Goal: Task Accomplishment & Management: Use online tool/utility

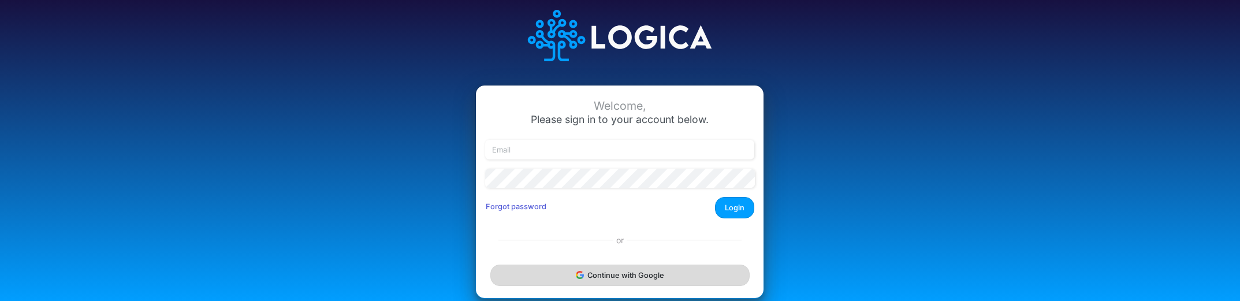
click at [619, 272] on button "Continue with Google" at bounding box center [619, 275] width 259 height 21
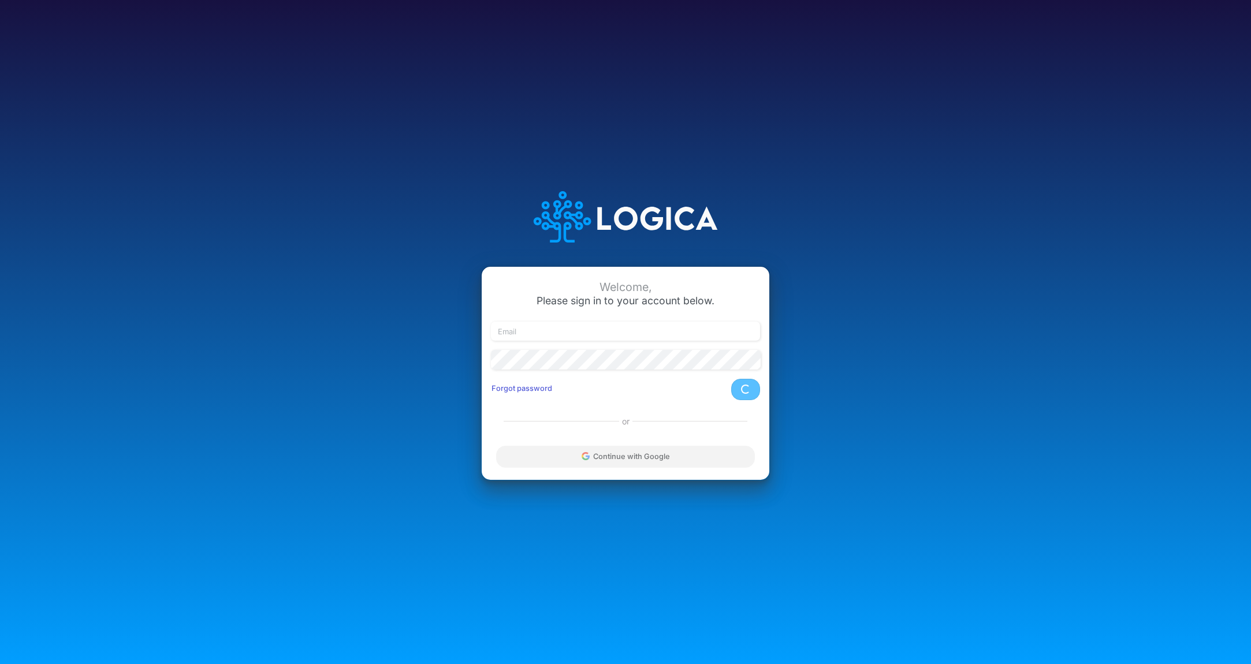
click at [656, 300] on div "Continue with Google" at bounding box center [626, 457] width 288 height 46
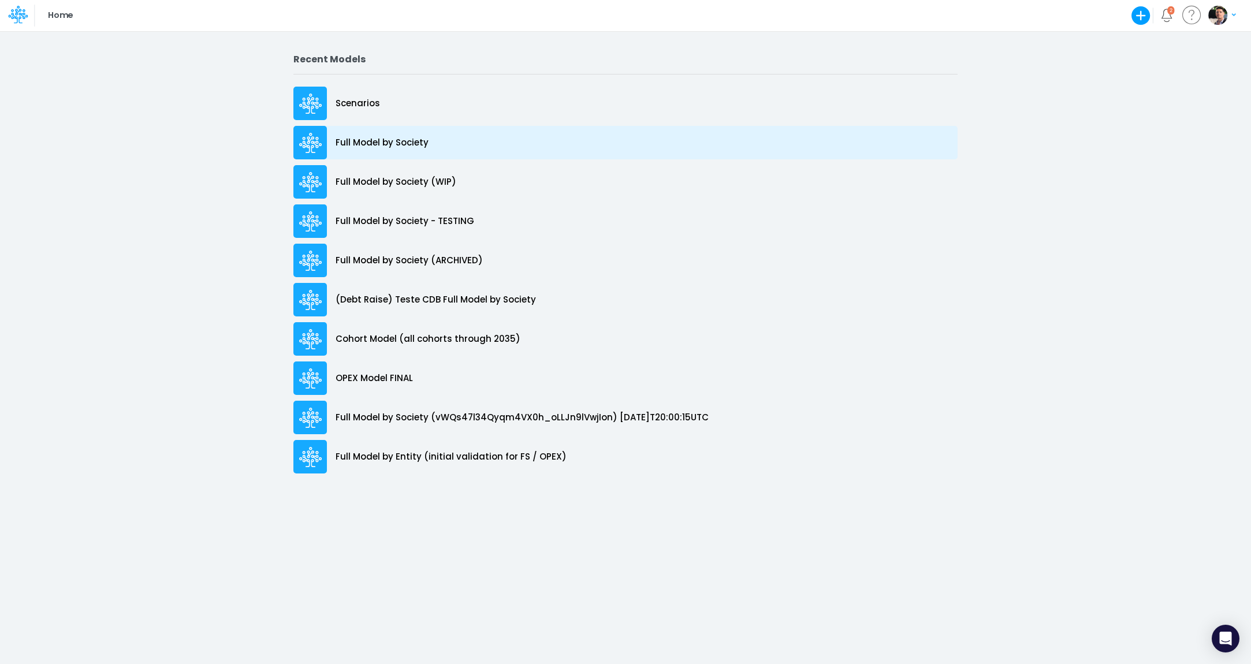
click at [396, 140] on p "Full Model by Society" at bounding box center [382, 142] width 93 height 13
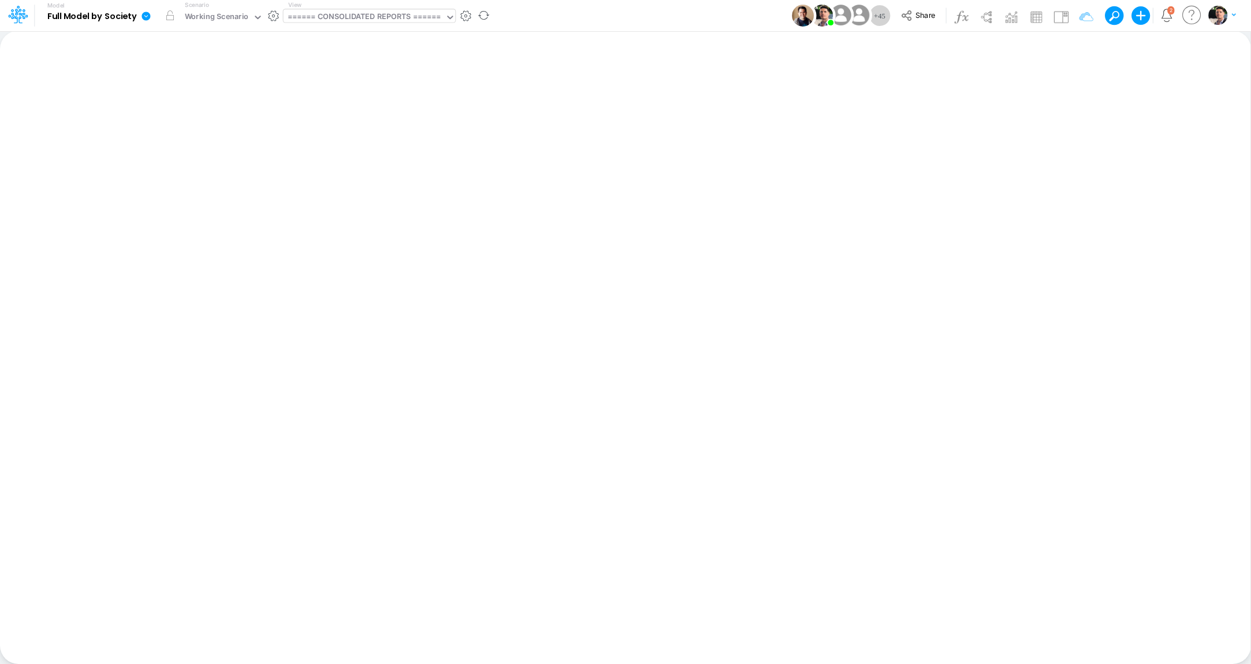
click at [379, 22] on div "====== CONSOLIDATED REPORTS ======" at bounding box center [365, 17] width 154 height 13
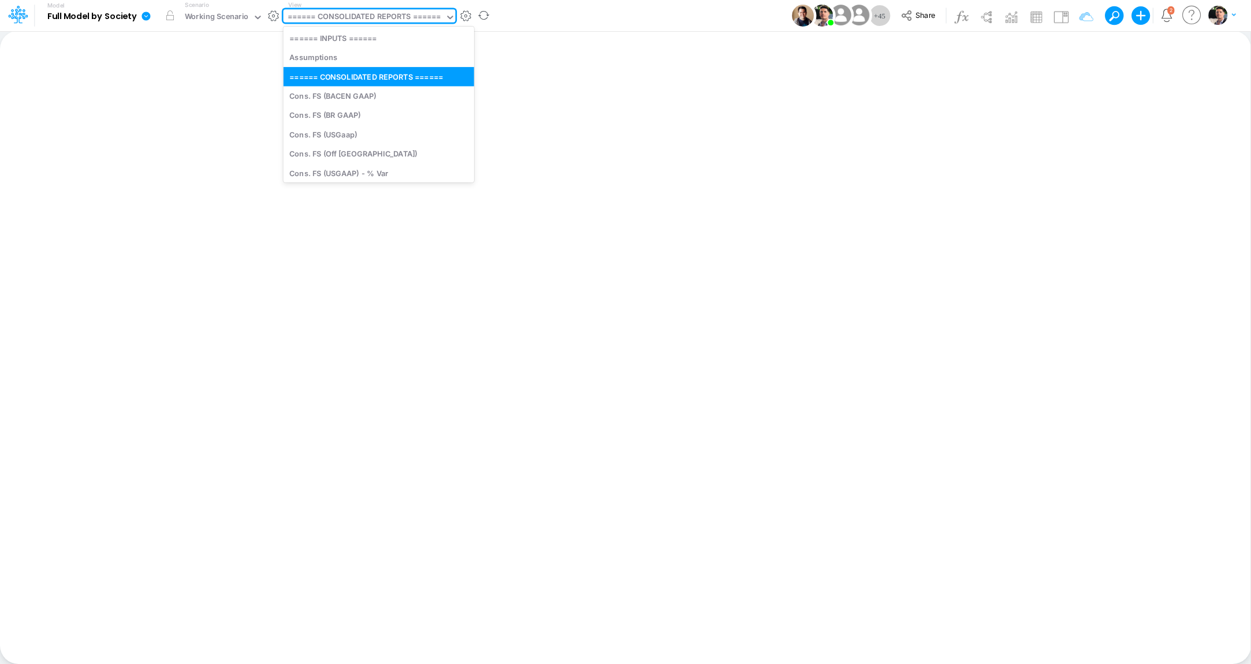
click at [379, 22] on div "====== CONSOLIDATED REPORTS ======" at bounding box center [365, 17] width 154 height 13
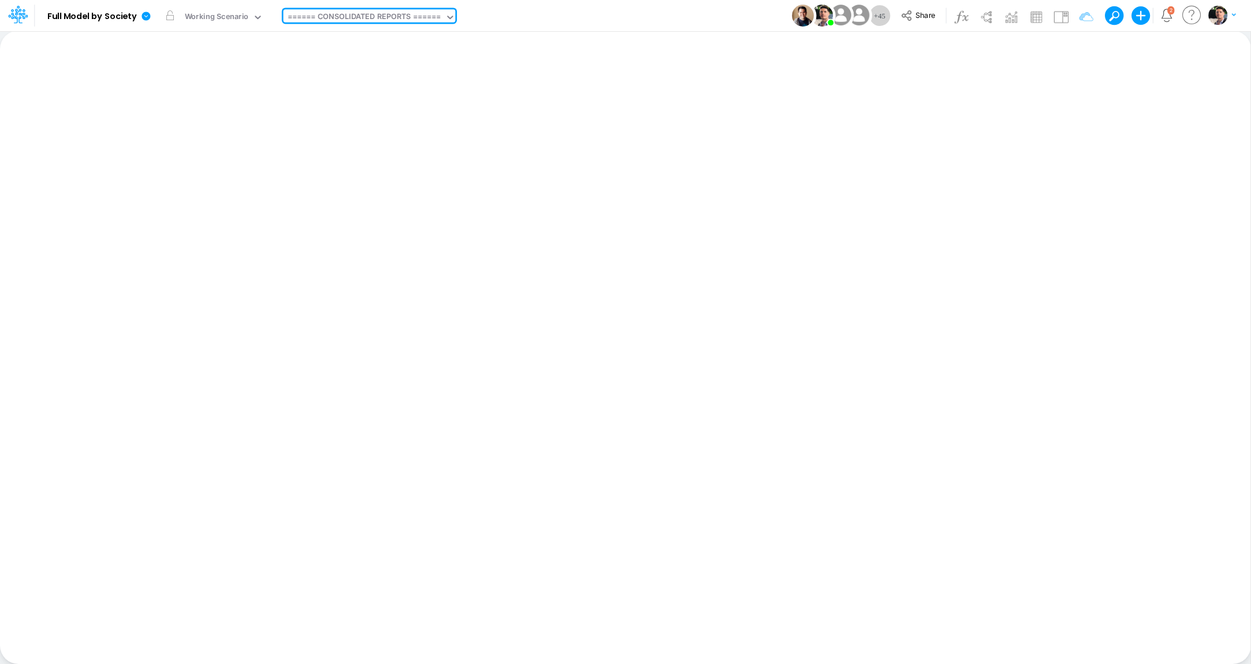
click at [28, 17] on div at bounding box center [17, 16] width 35 height 22
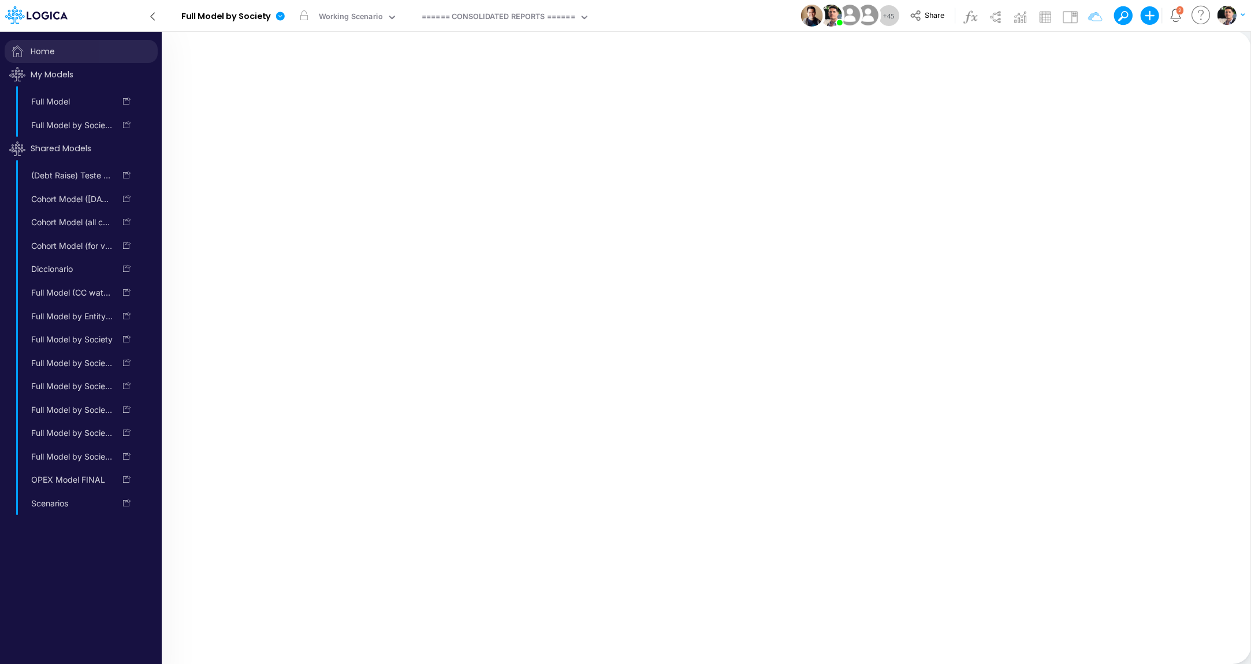
click at [44, 49] on span "Home" at bounding box center [81, 51] width 153 height 23
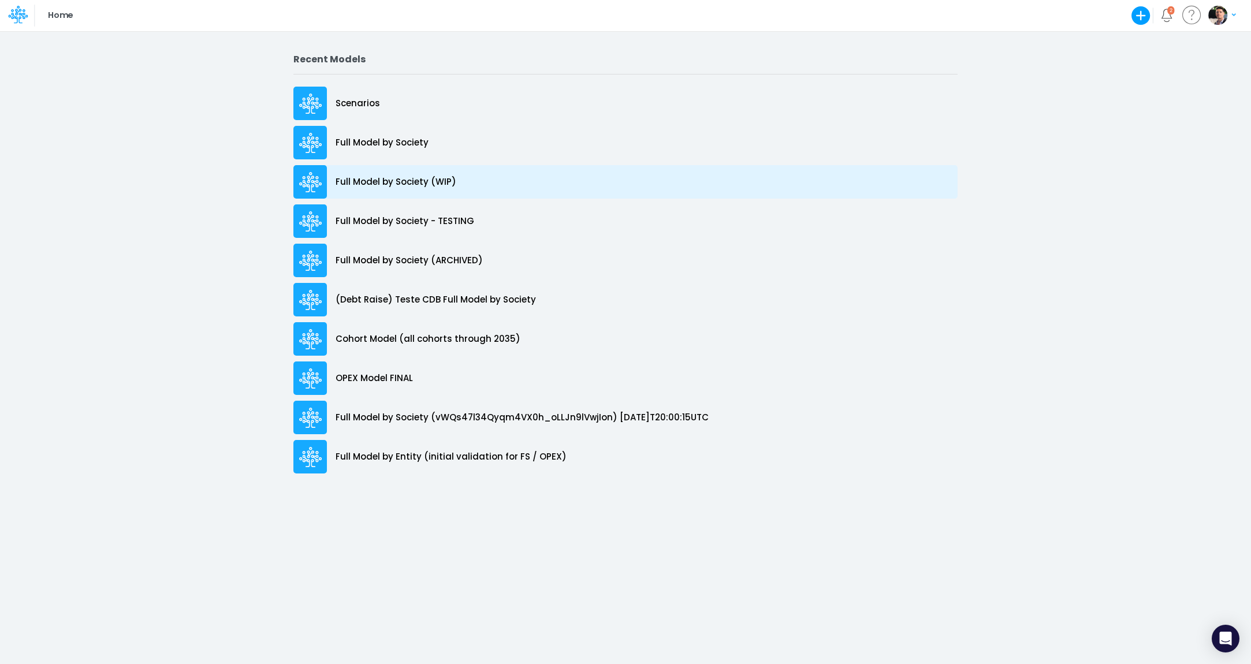
click at [415, 181] on p "Full Model by Society (WIP)" at bounding box center [396, 182] width 121 height 13
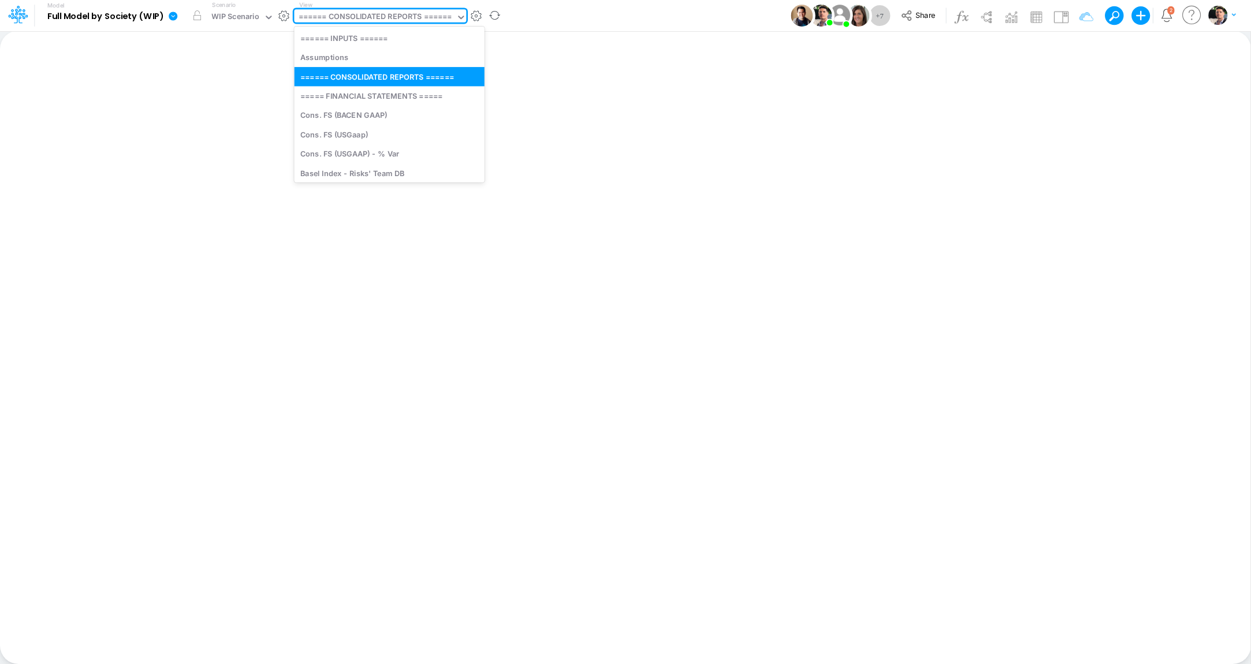
click at [334, 16] on div "====== CONSOLIDATED REPORTS ======" at bounding box center [376, 17] width 154 height 13
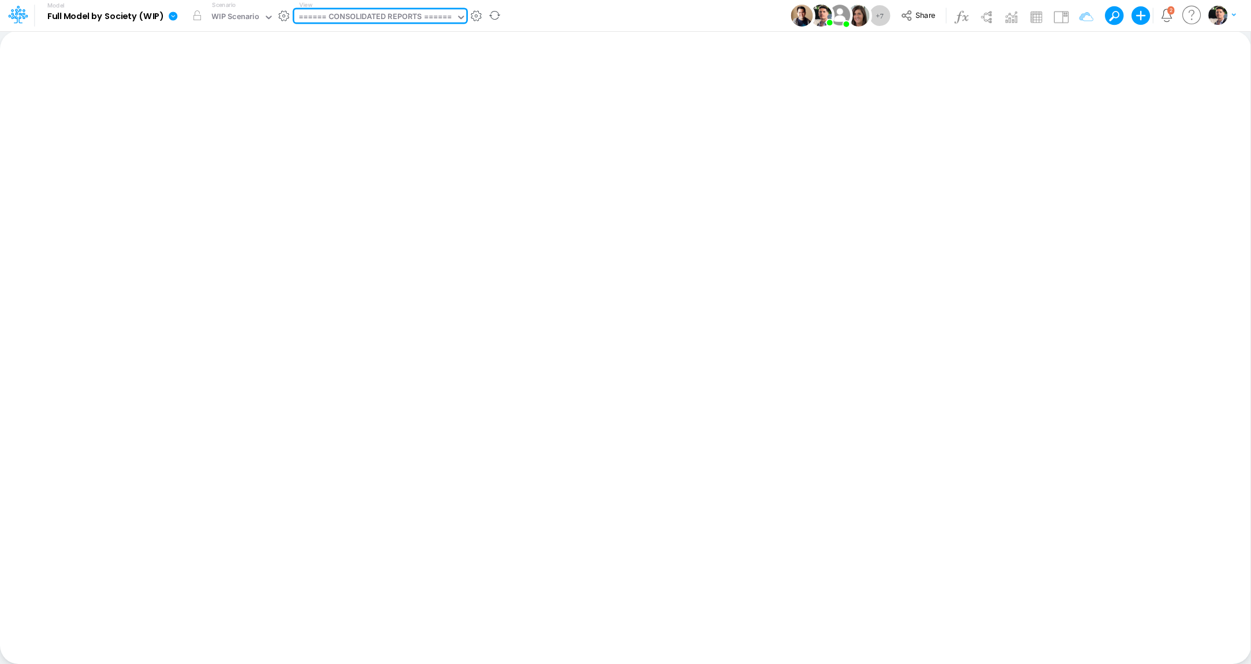
click at [334, 16] on div "====== CONSOLIDATED REPORTS ======" at bounding box center [376, 17] width 154 height 13
click at [347, 17] on div "====== CONSOLIDATED REPORTS ======" at bounding box center [376, 17] width 154 height 13
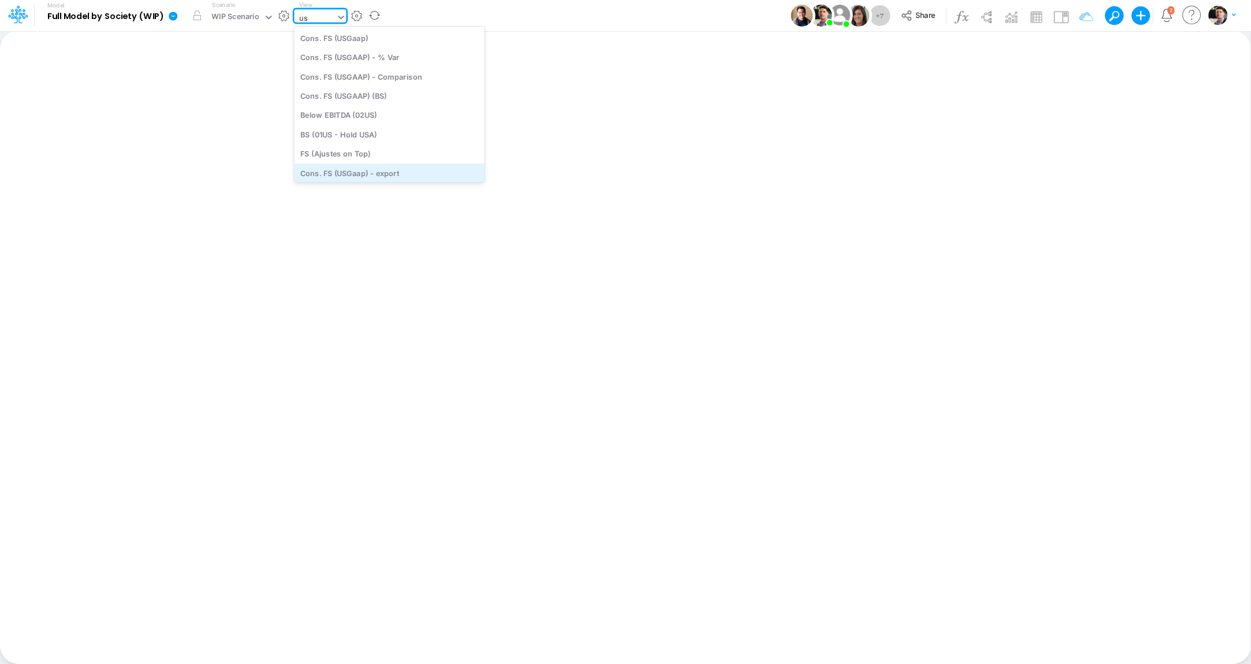
type input "u"
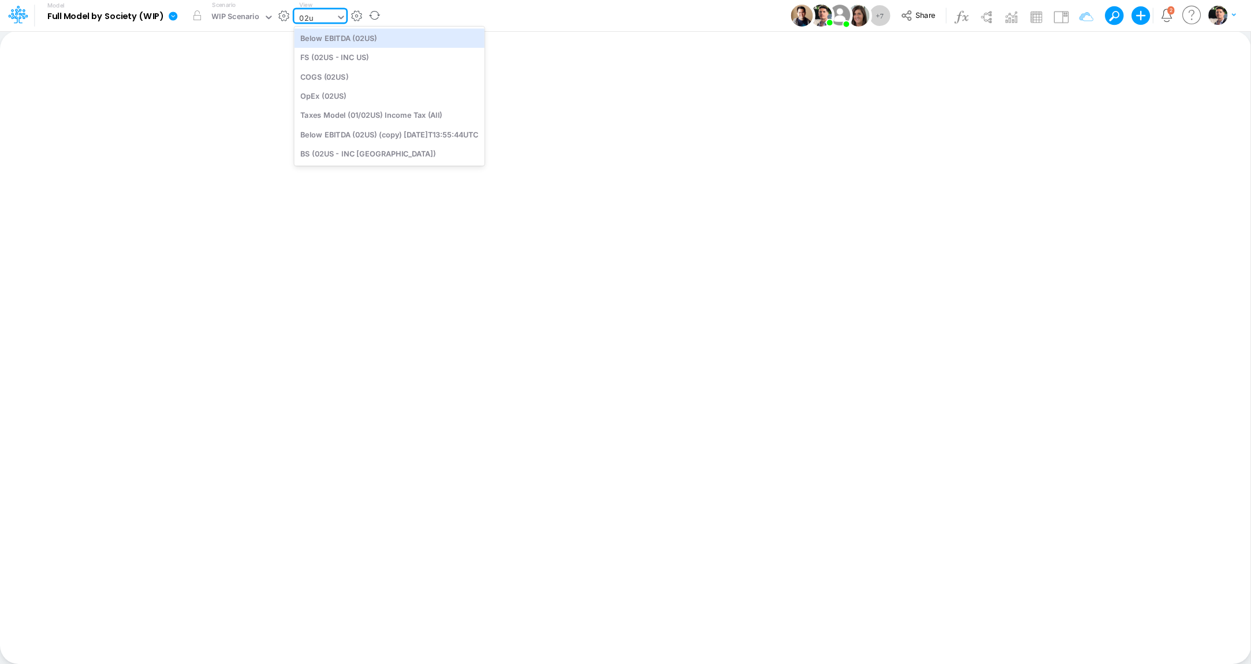
type input "02us"
click at [353, 56] on div "FS (02US - INC US)" at bounding box center [389, 57] width 190 height 19
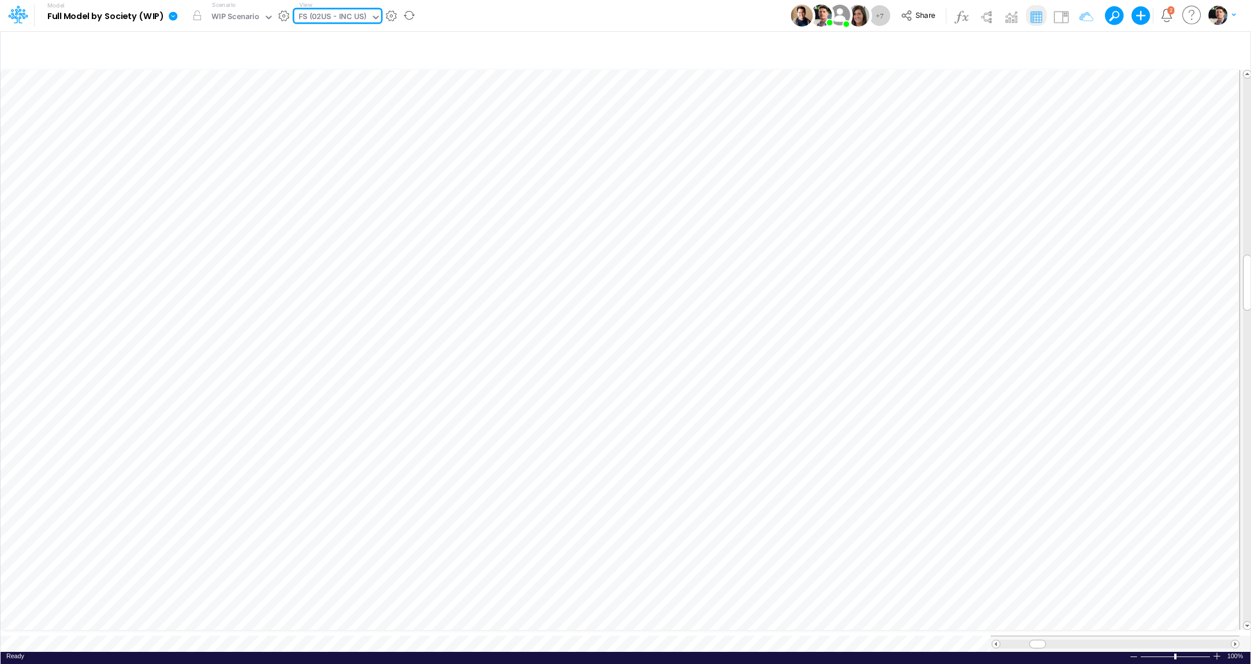
click at [360, 17] on div "FS (02US - INC US)" at bounding box center [333, 17] width 68 height 13
type input "o"
type input "01us"
click at [368, 61] on div "FS (01US - Hold US)" at bounding box center [372, 57] width 156 height 19
type input "Financial Statements - Holding US (01US)"
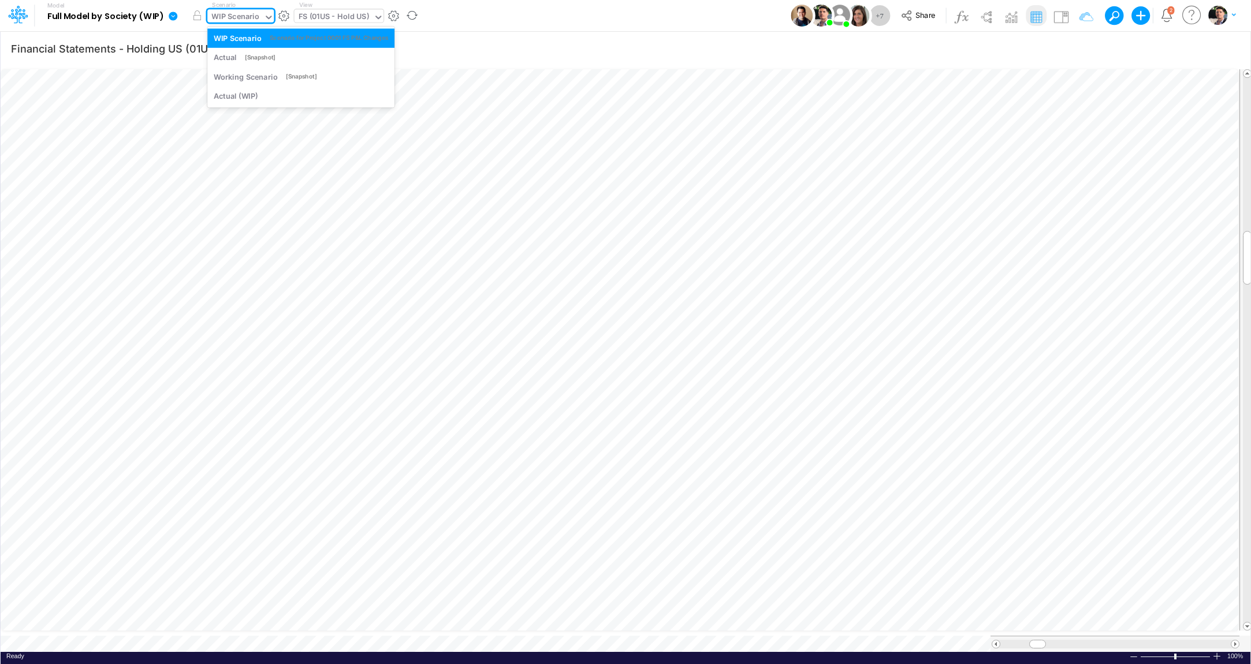
click at [252, 18] on div "WIP Scenario" at bounding box center [235, 17] width 48 height 13
click at [251, 14] on div "WIP Scenario" at bounding box center [235, 17] width 48 height 13
click at [18, 15] on icon at bounding box center [18, 15] width 20 height 20
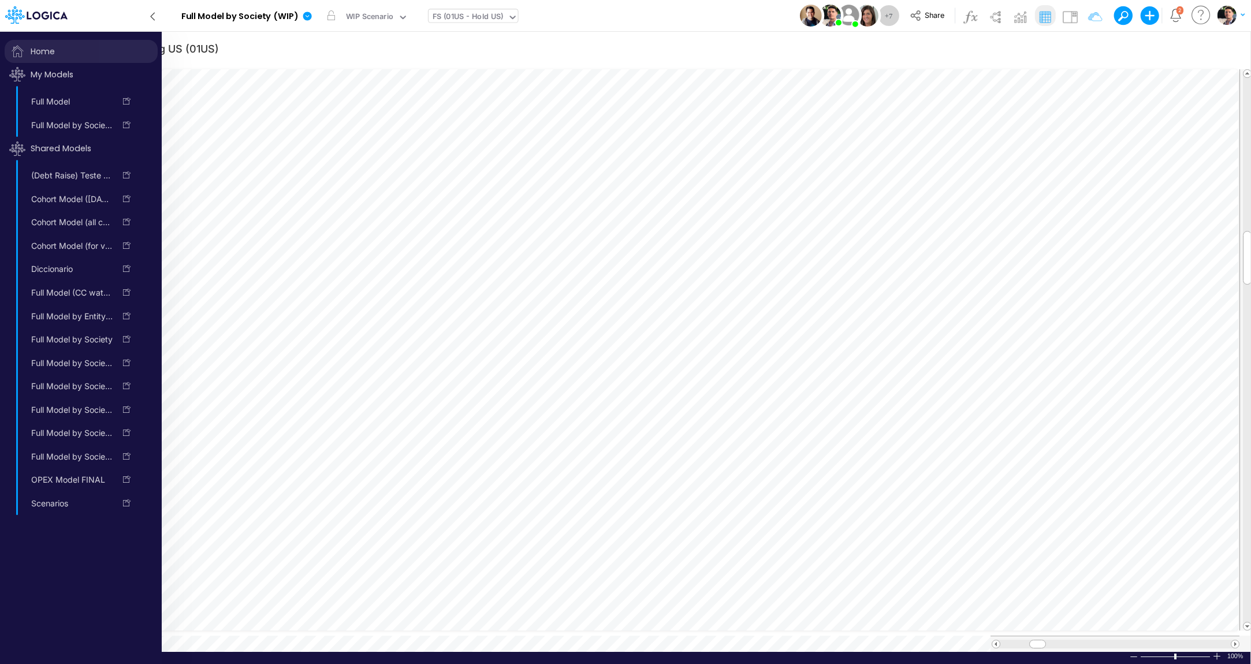
click at [50, 50] on span "Home" at bounding box center [81, 51] width 153 height 23
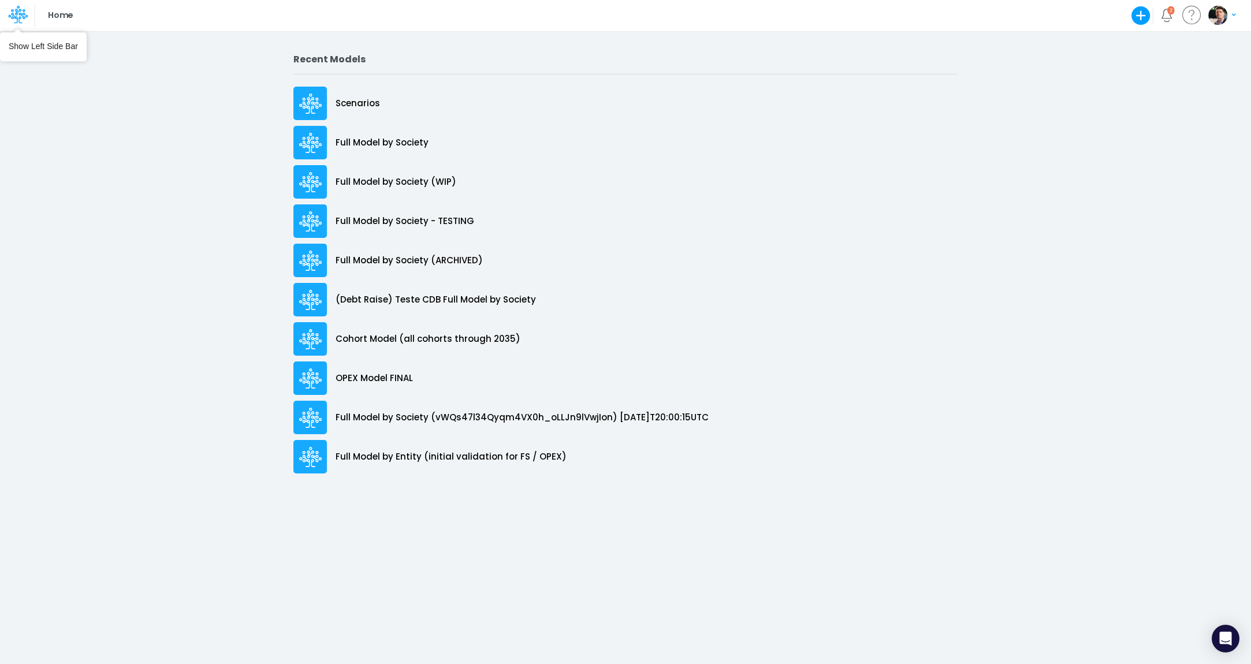
click at [21, 14] on icon at bounding box center [16, 16] width 17 height 6
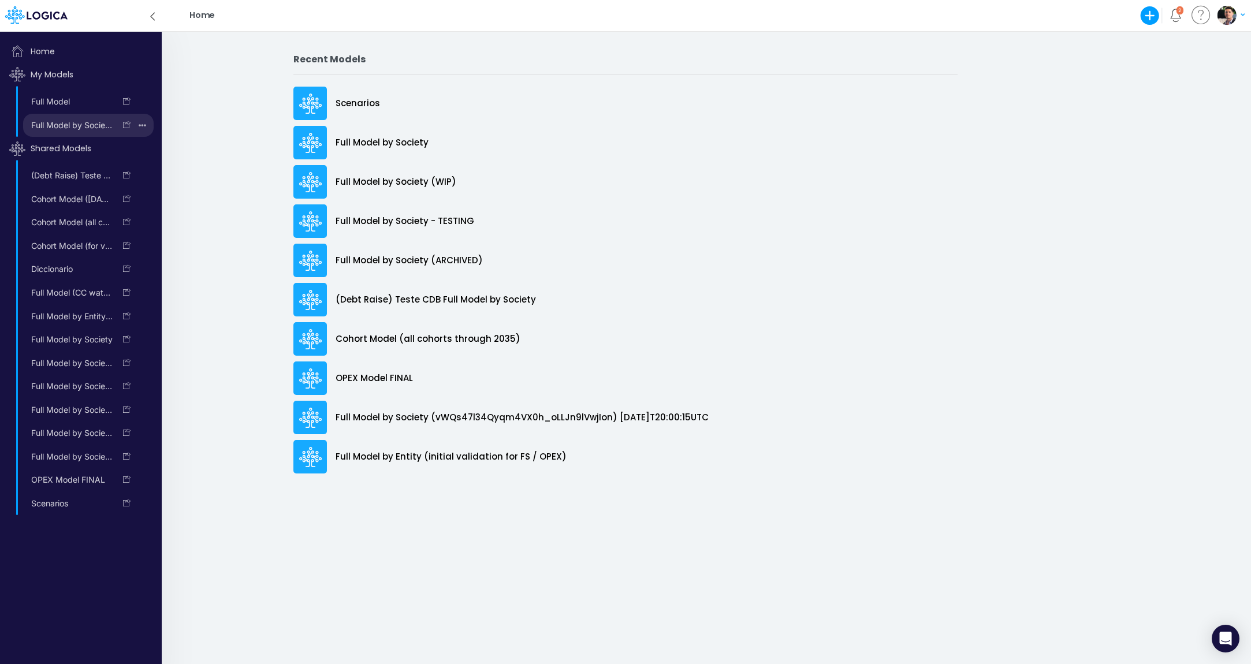
click at [143, 125] on icon "button" at bounding box center [143, 125] width 8 height 2
click at [81, 172] on button "Delete model" at bounding box center [101, 174] width 100 height 20
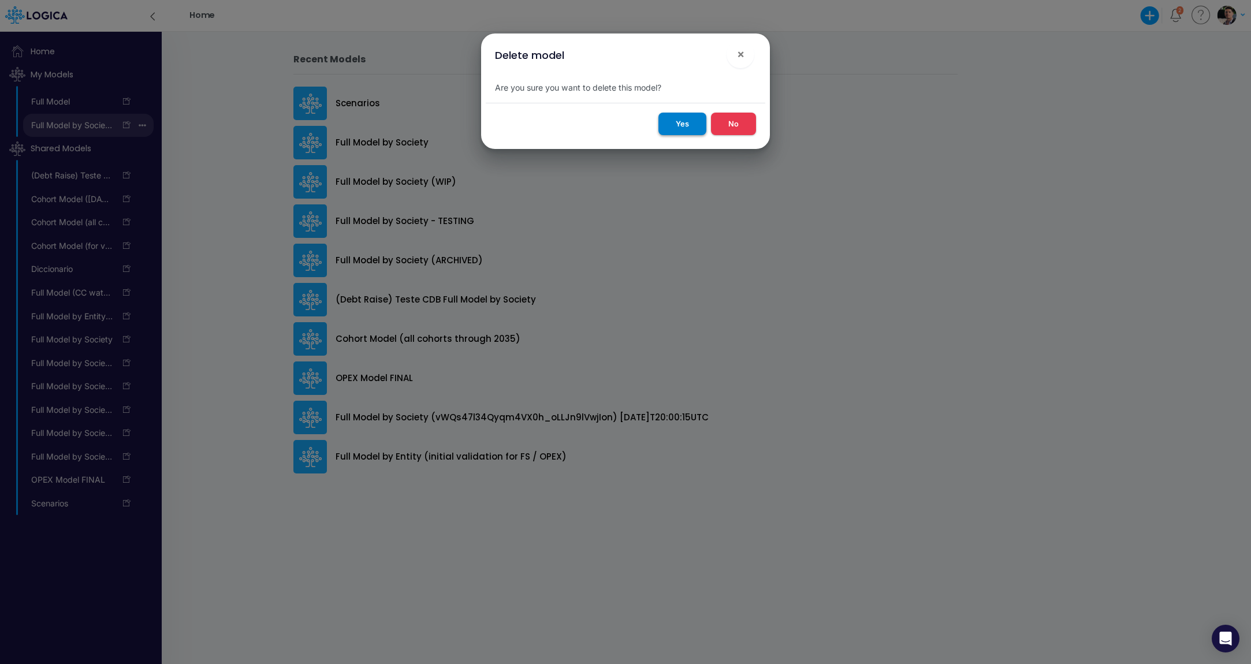
click at [673, 123] on button "Yes" at bounding box center [682, 124] width 48 height 23
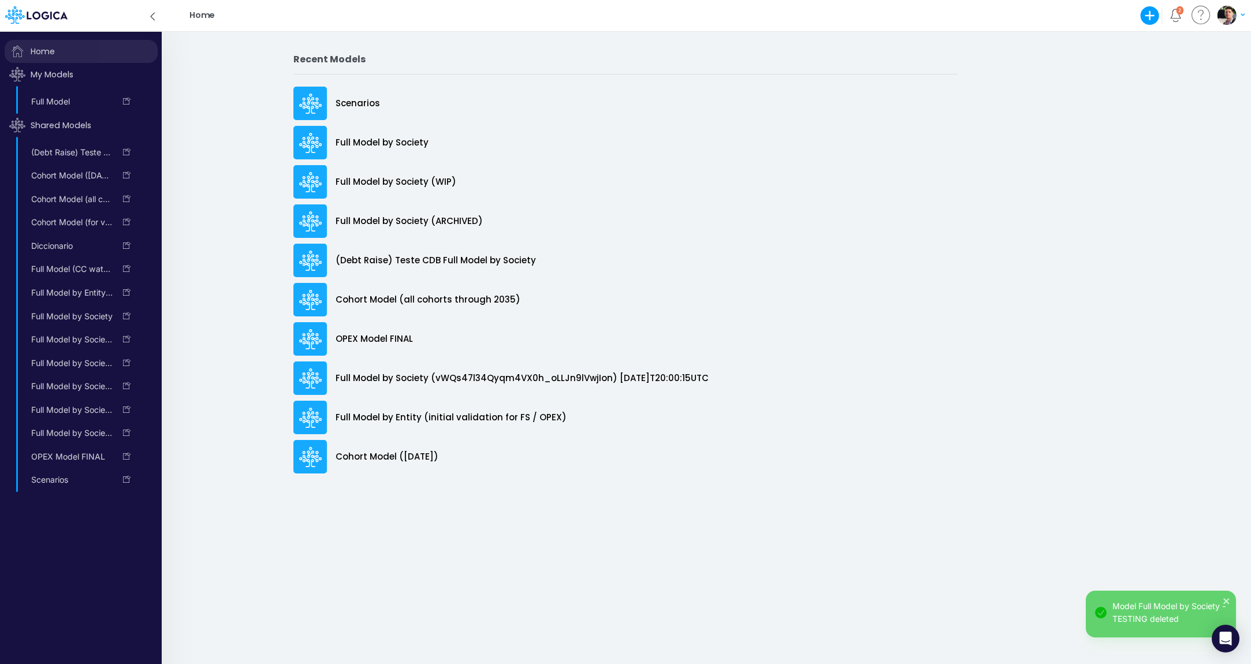
click at [47, 50] on span "Home" at bounding box center [81, 51] width 153 height 23
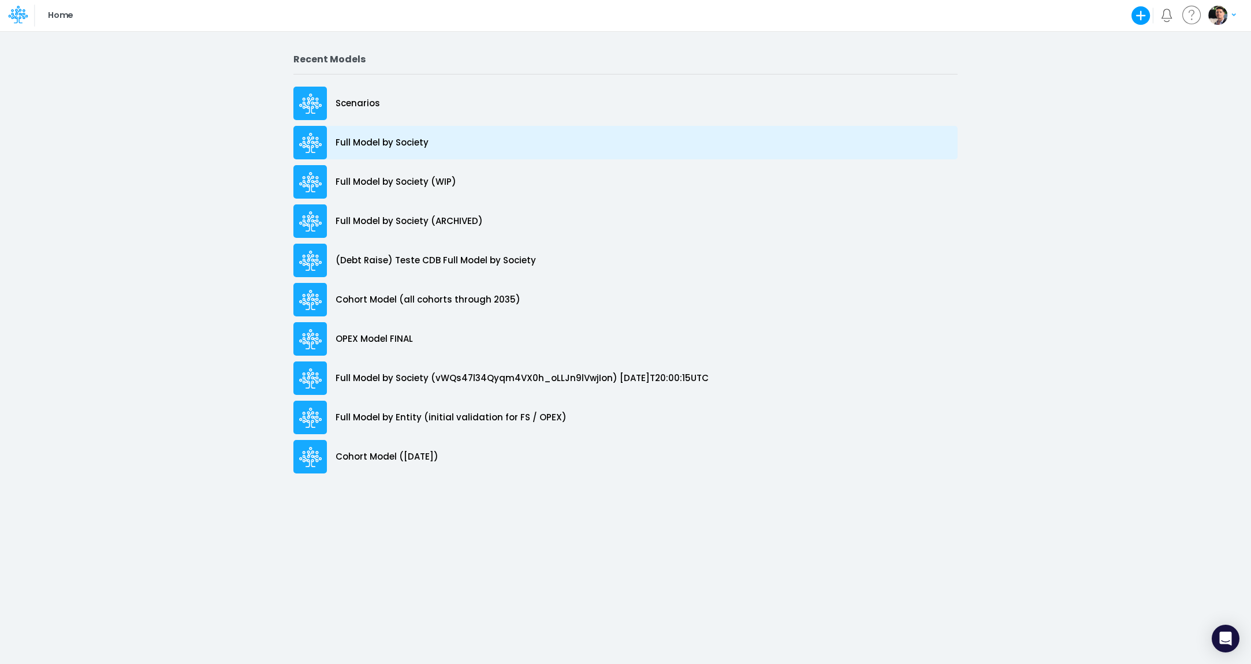
click at [394, 152] on div "Full Model by Society" at bounding box center [625, 142] width 664 height 33
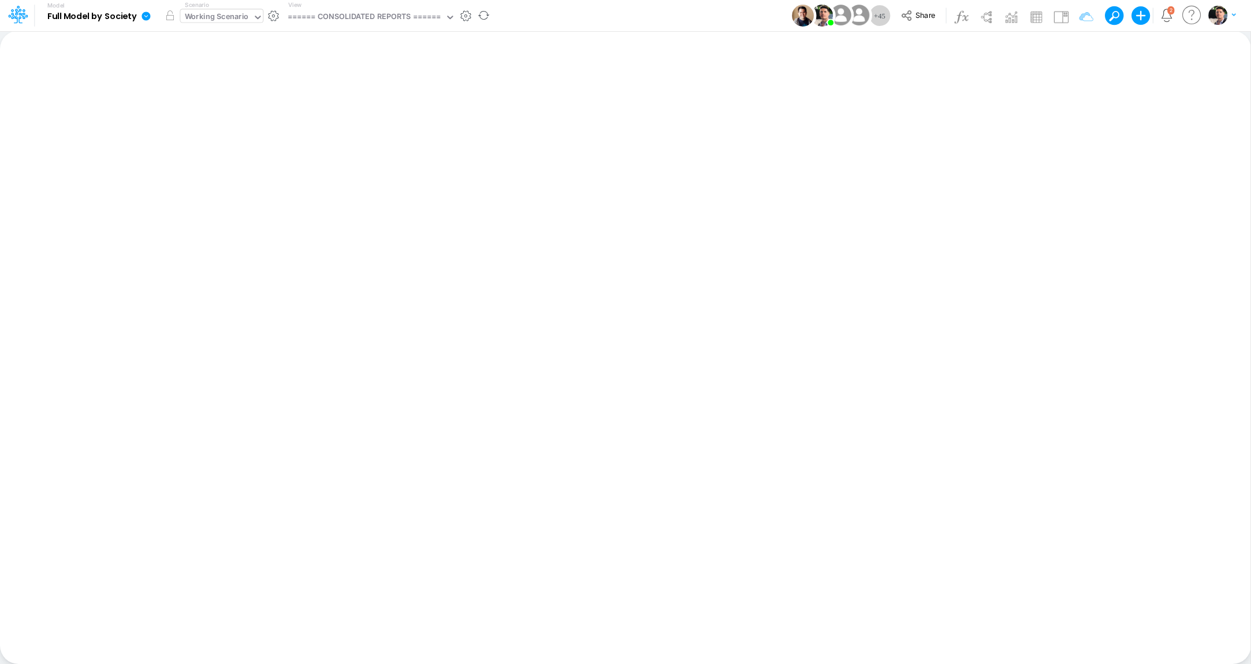
click at [254, 23] on div at bounding box center [257, 18] width 10 height 14
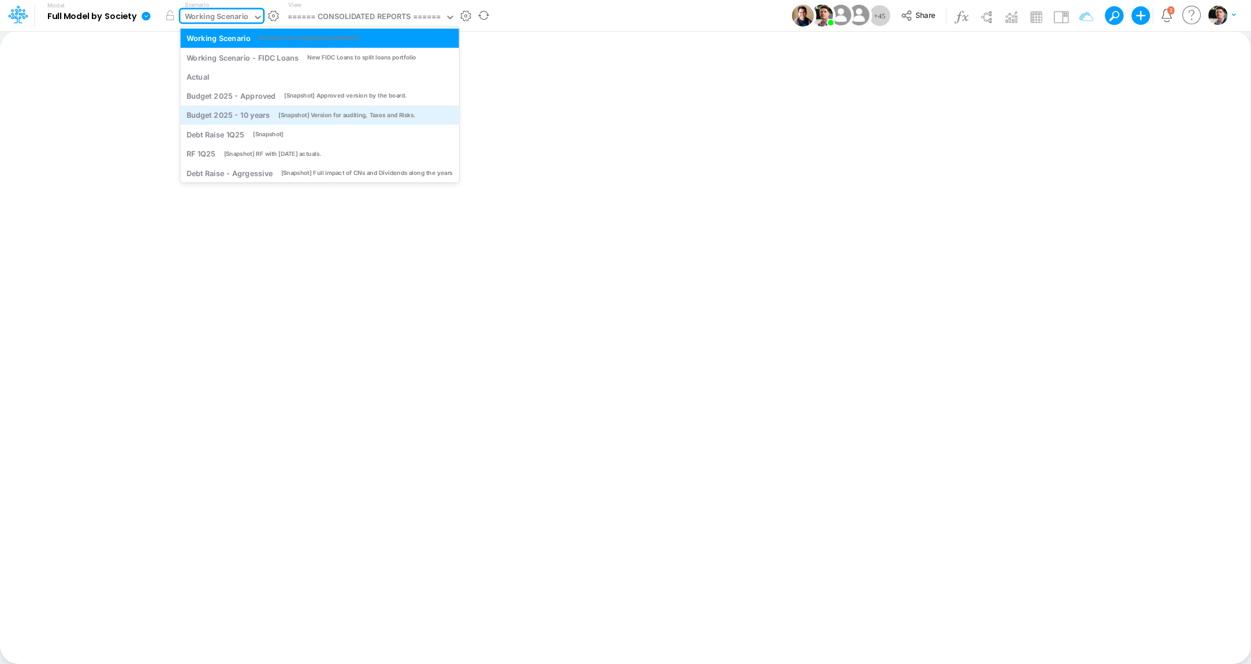
scroll to position [24, 0]
click at [247, 18] on div "Working Scenario" at bounding box center [217, 17] width 64 height 13
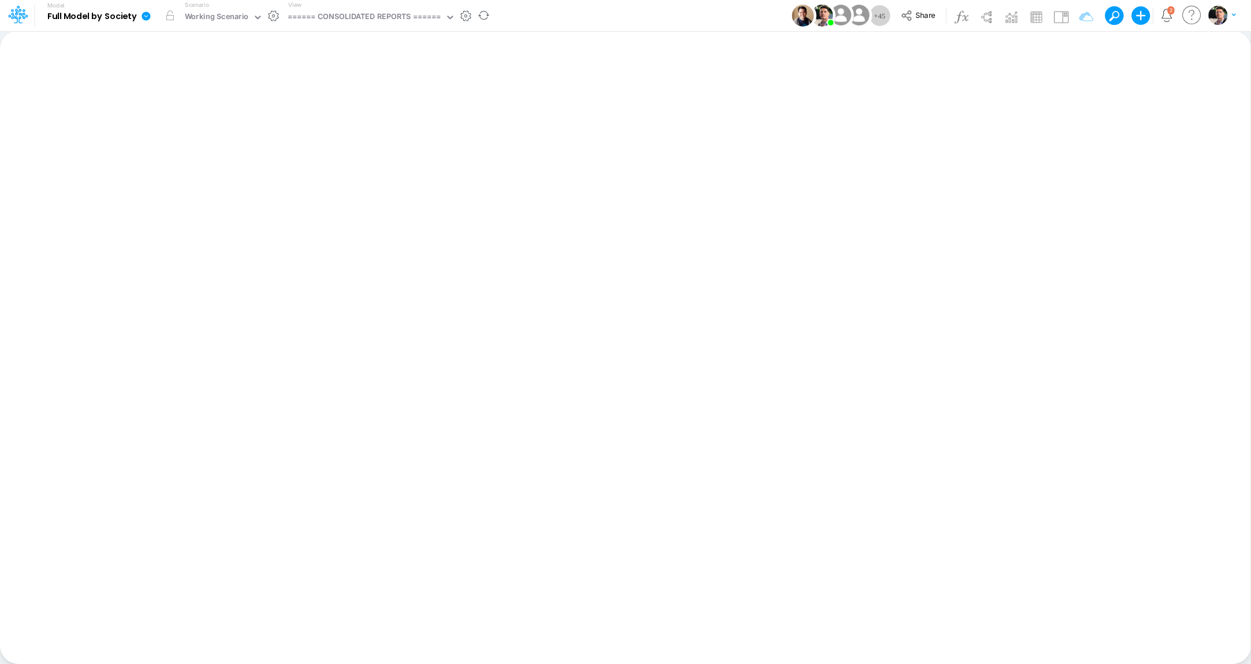
click at [148, 16] on icon at bounding box center [146, 16] width 9 height 9
click at [27, 13] on icon at bounding box center [18, 15] width 20 height 20
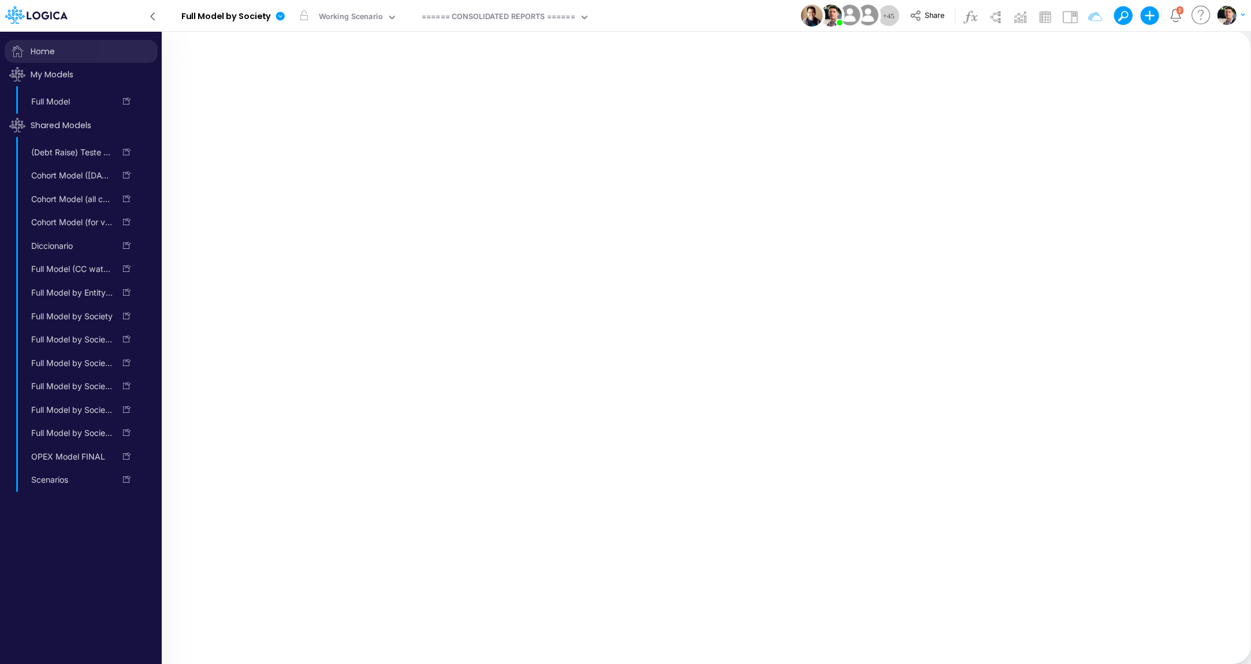
click at [50, 53] on span "Home" at bounding box center [81, 51] width 153 height 23
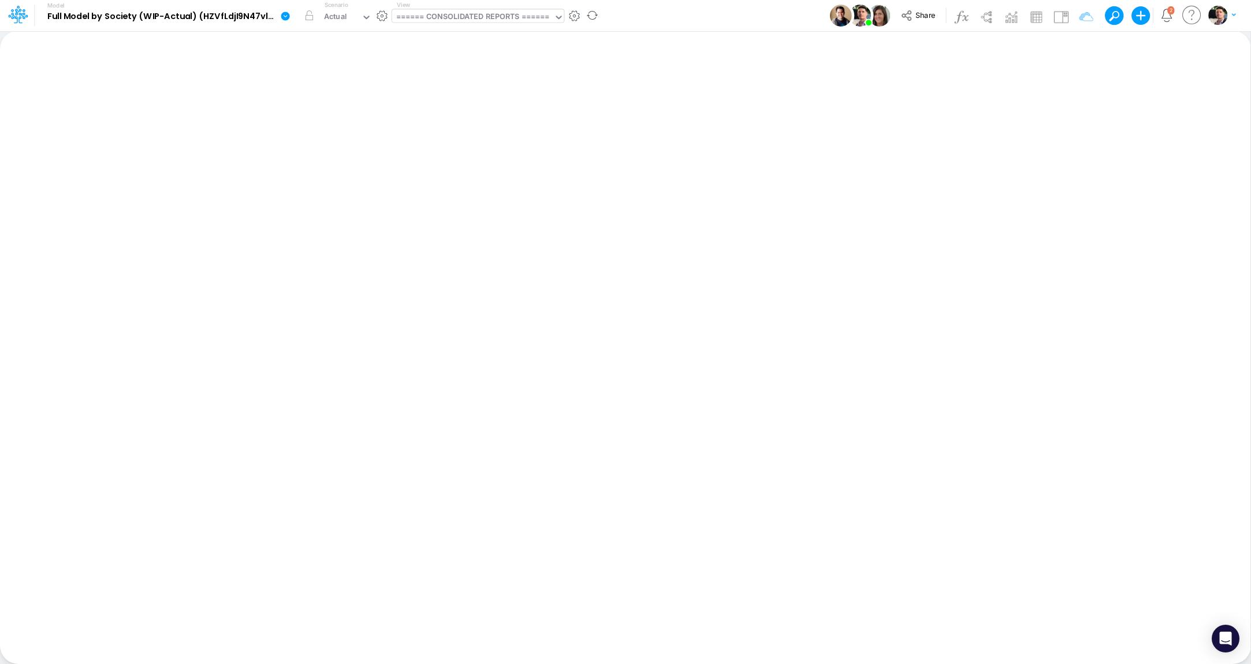
click at [483, 23] on div "====== CONSOLIDATED REPORTS ======" at bounding box center [473, 17] width 154 height 13
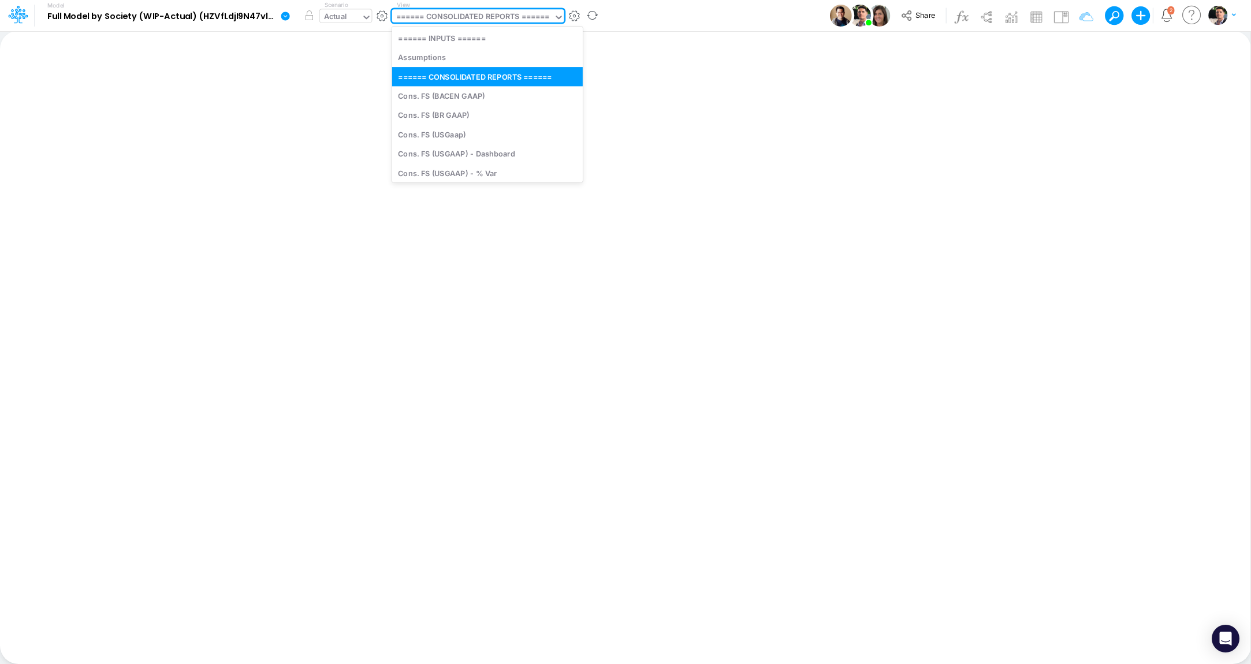
click at [335, 17] on div "Actual" at bounding box center [335, 17] width 23 height 13
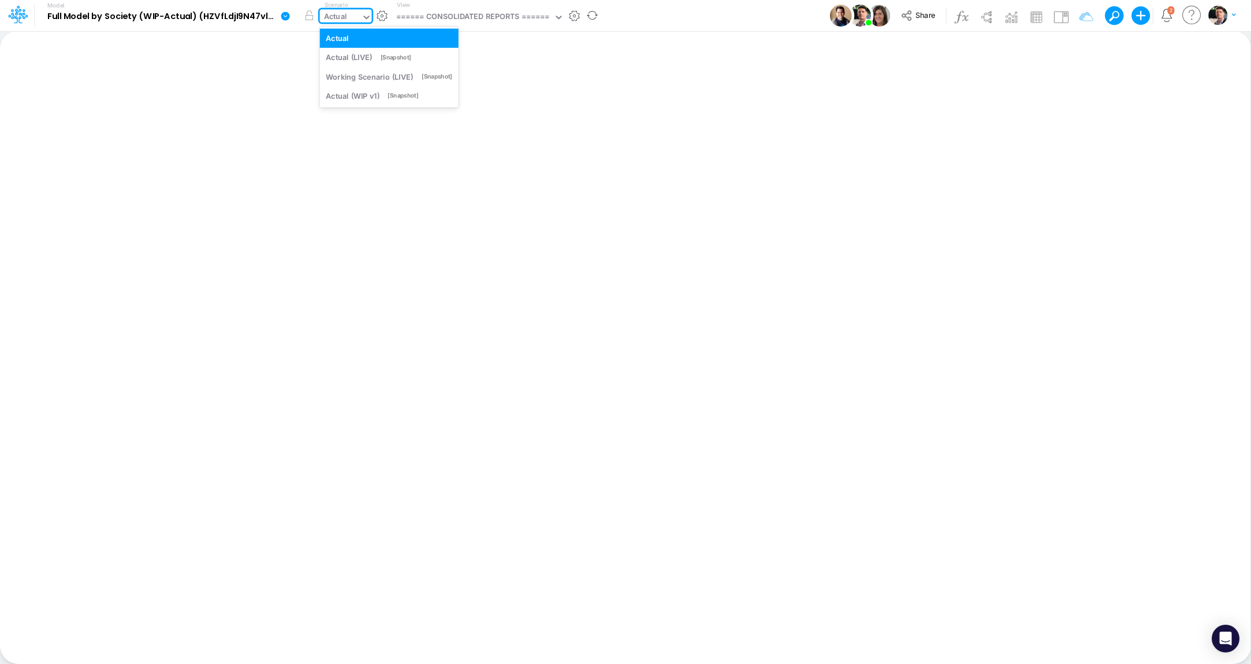
click at [335, 17] on div "Actual" at bounding box center [335, 17] width 23 height 13
click at [522, 21] on div "====== CONSOLIDATED REPORTS ======" at bounding box center [473, 17] width 154 height 13
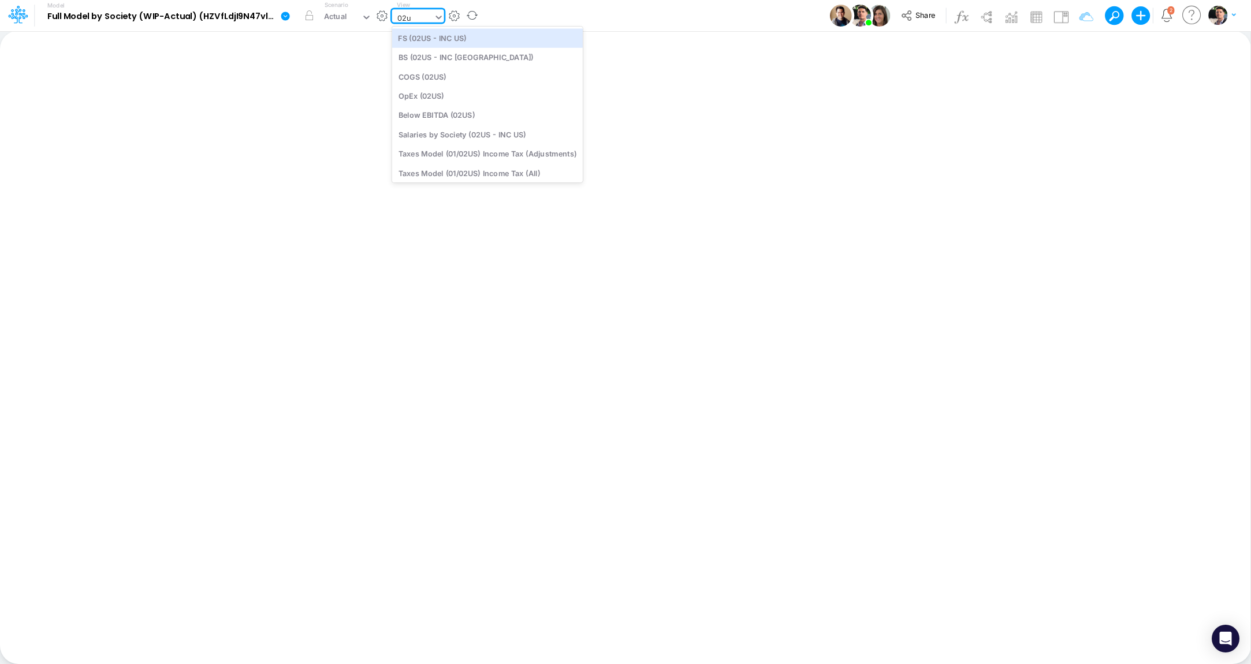
type input "02us"
click at [483, 42] on div "FS (02US - INC US)" at bounding box center [487, 37] width 191 height 19
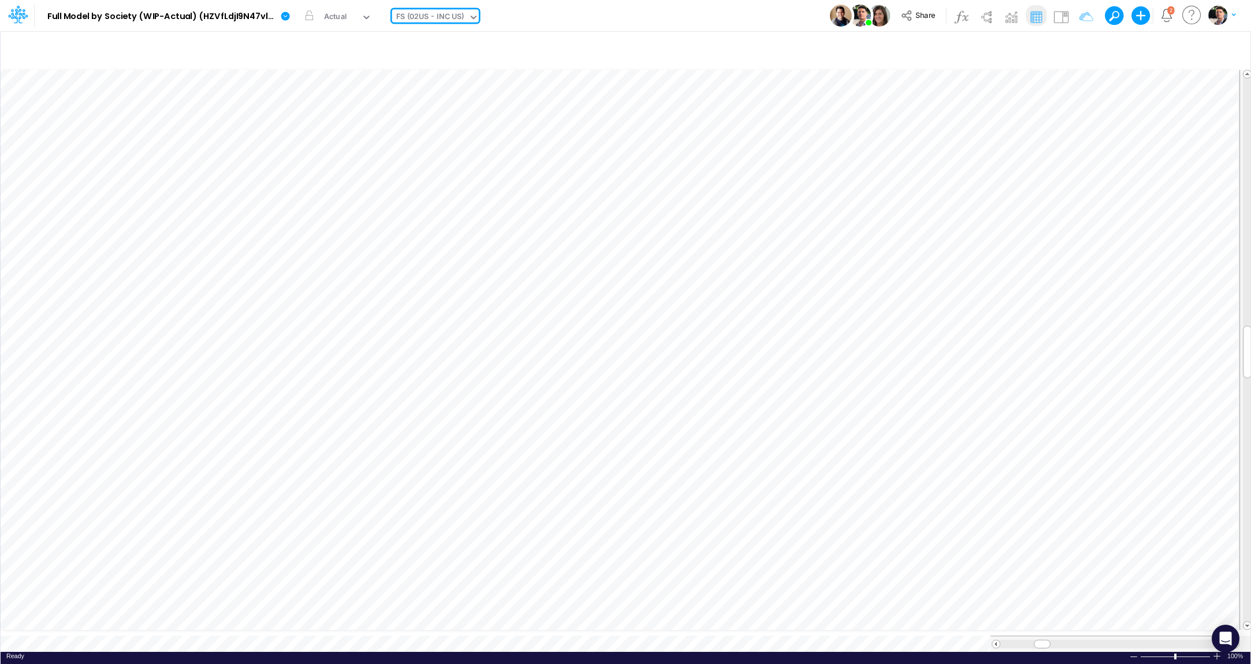
click at [446, 17] on div "FS (02US - INC US)" at bounding box center [430, 17] width 68 height 13
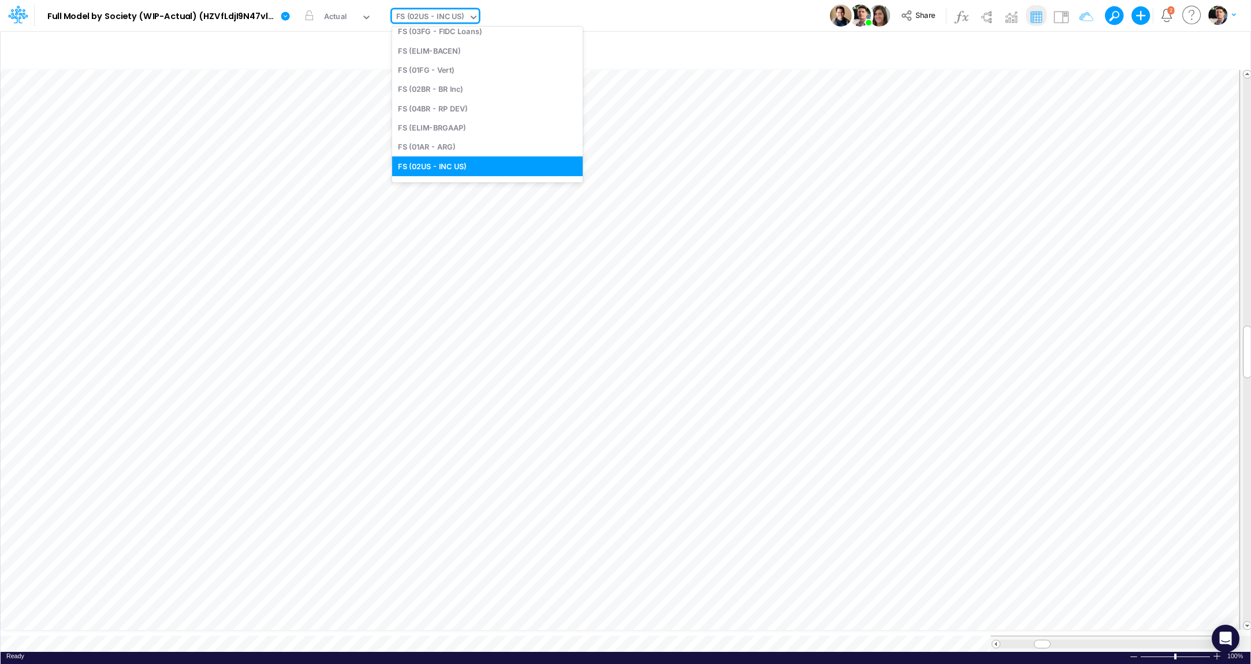
click at [446, 17] on div "FS (02US - INC US)" at bounding box center [430, 17] width 68 height 13
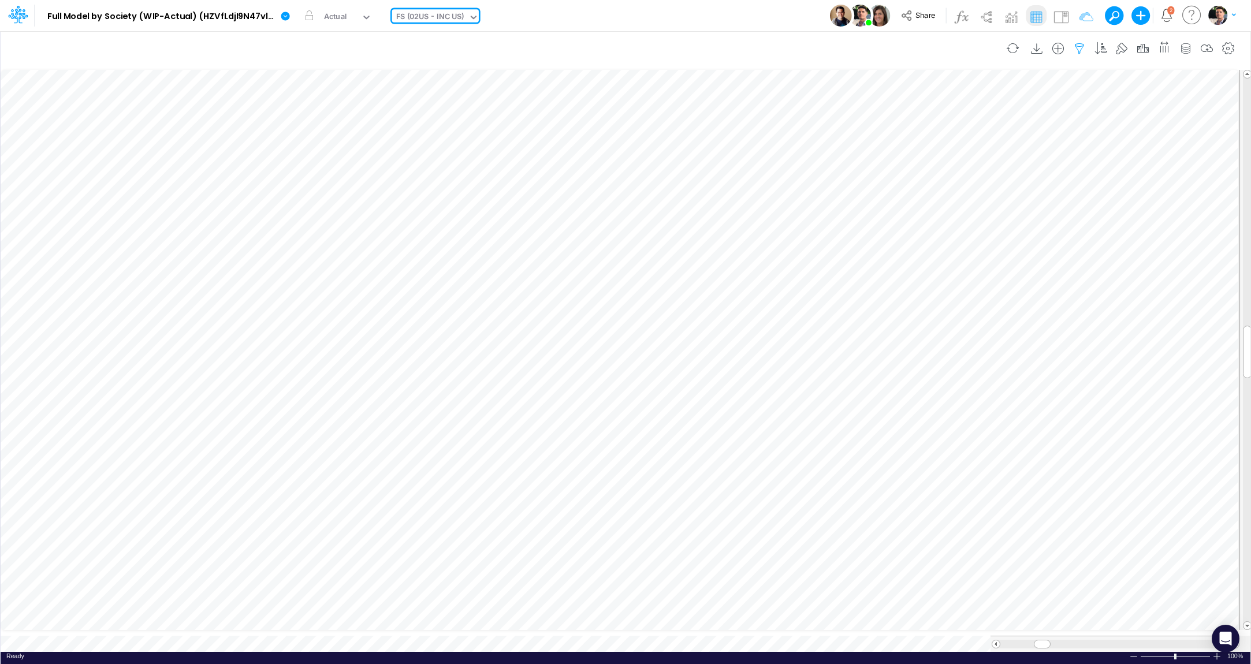
click at [1084, 49] on icon "button" at bounding box center [1079, 49] width 17 height 12
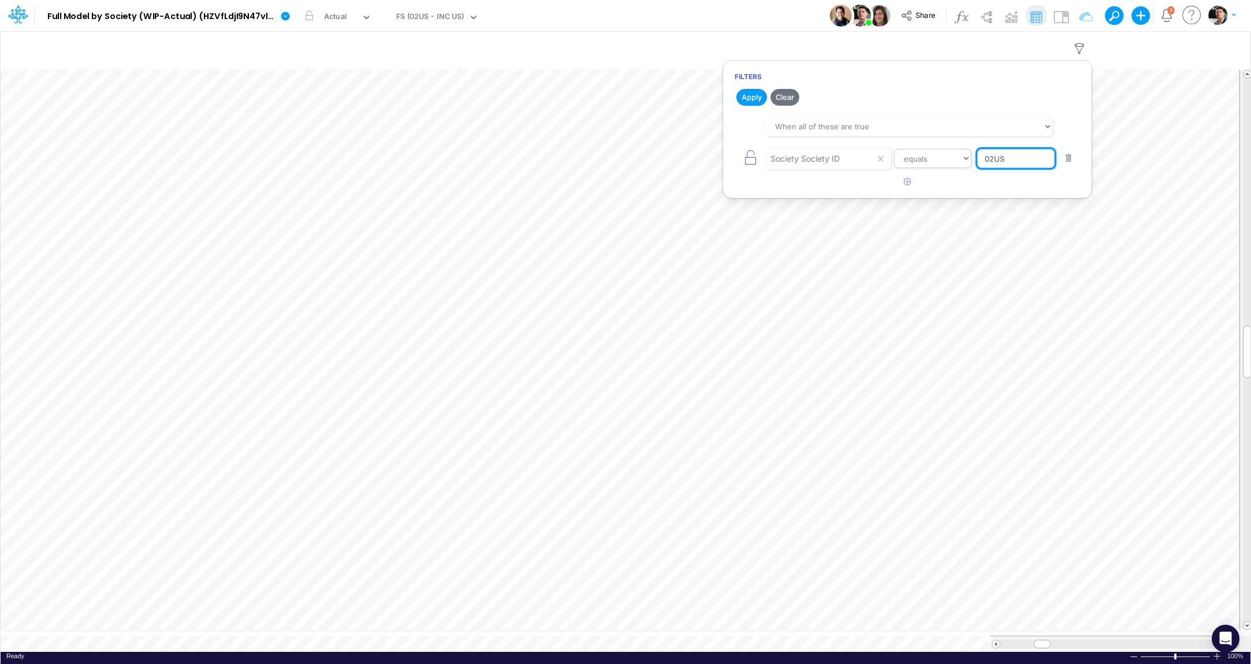
drag, startPoint x: 1014, startPoint y: 155, endPoint x: 911, endPoint y: 155, distance: 102.2
click at [977, 158] on input "02US" at bounding box center [1015, 159] width 77 height 20
type input "01ar"
click at [748, 95] on button "Apply" at bounding box center [751, 97] width 31 height 17
